Goal: Check status

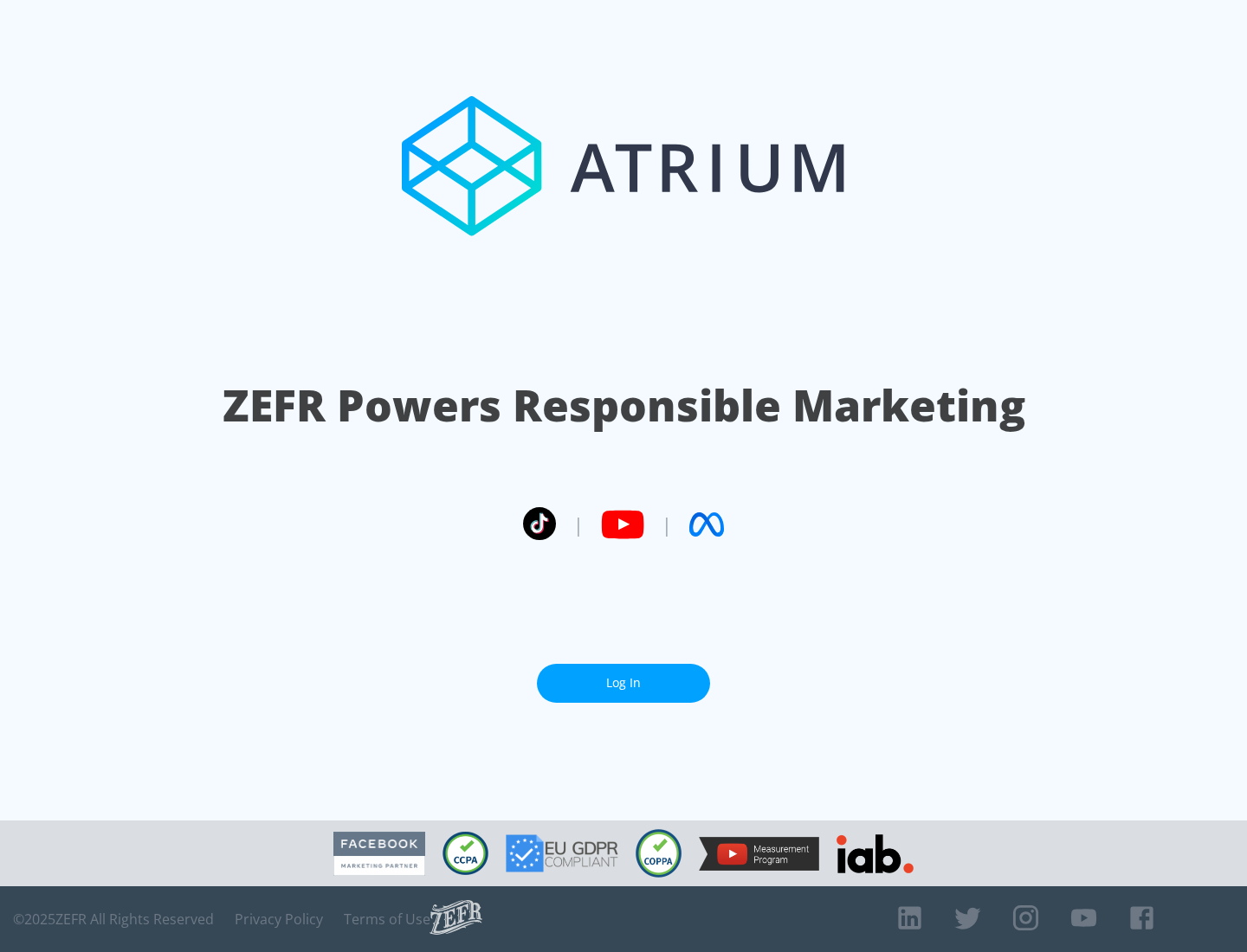
click at [623, 684] on link "Log In" at bounding box center [623, 683] width 173 height 39
